Goal: Check status

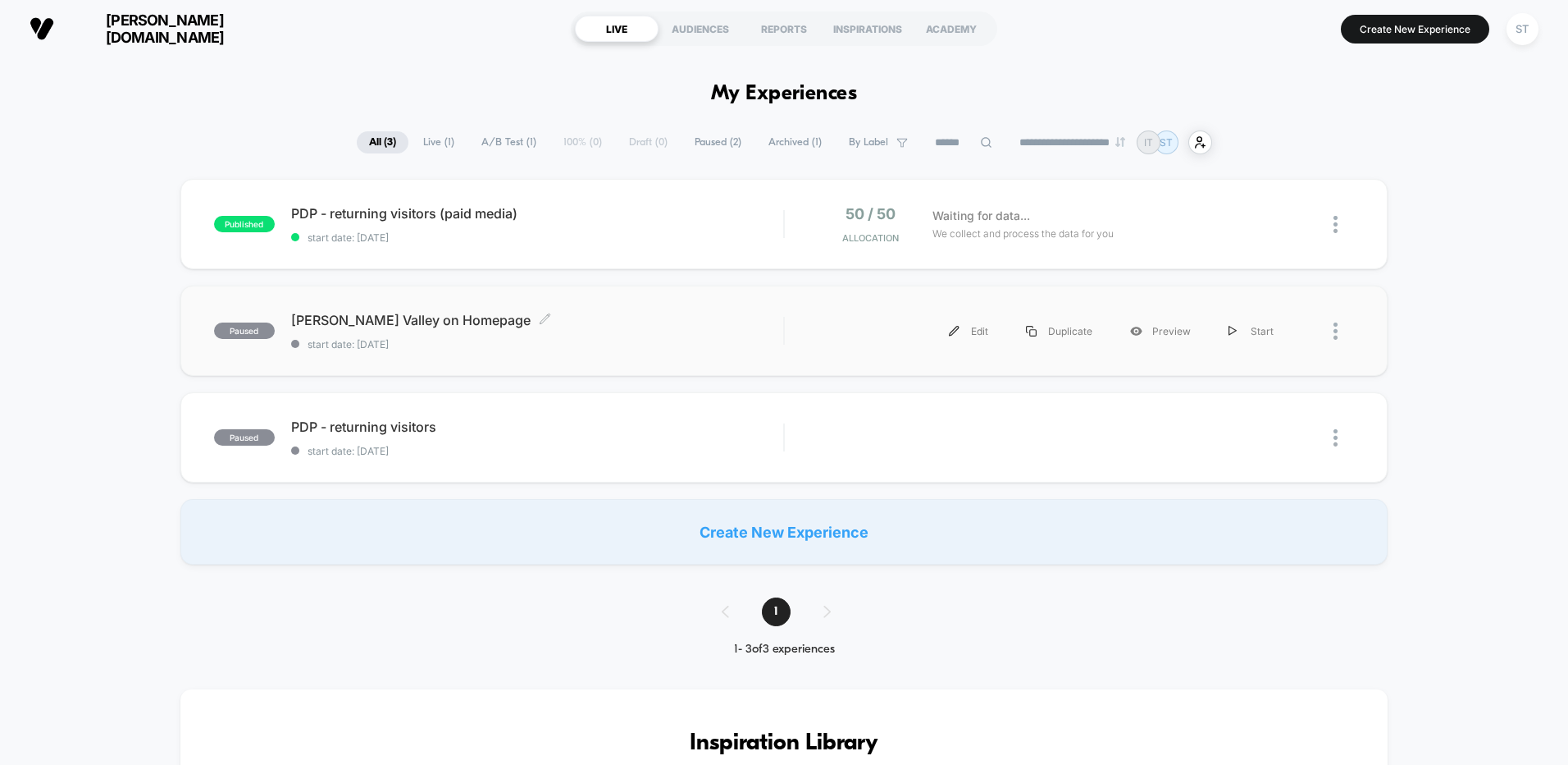
click at [593, 341] on span "start date: [DATE]" at bounding box center [537, 345] width 492 height 12
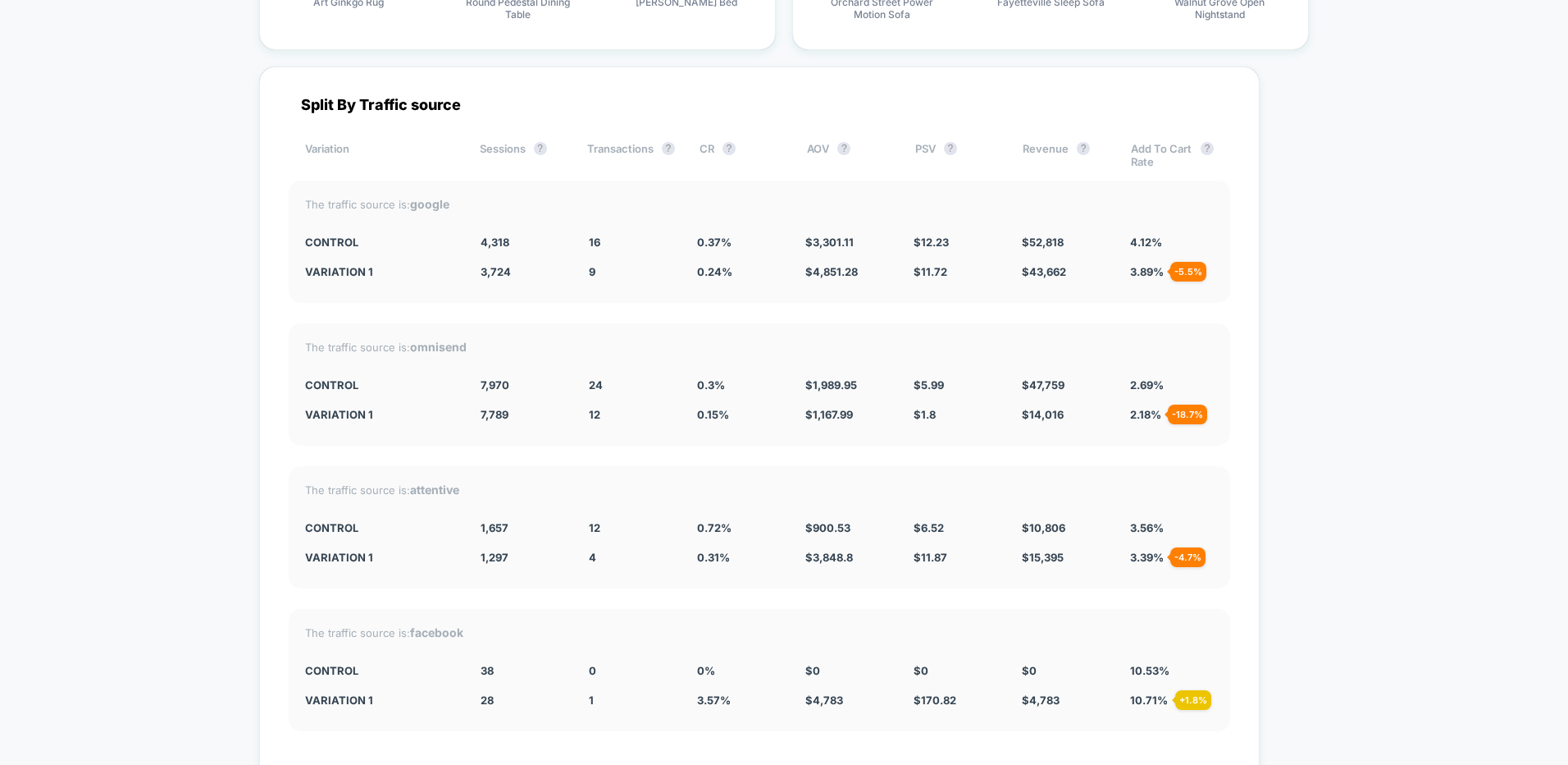
scroll to position [2451, 0]
